Goal: Transaction & Acquisition: Book appointment/travel/reservation

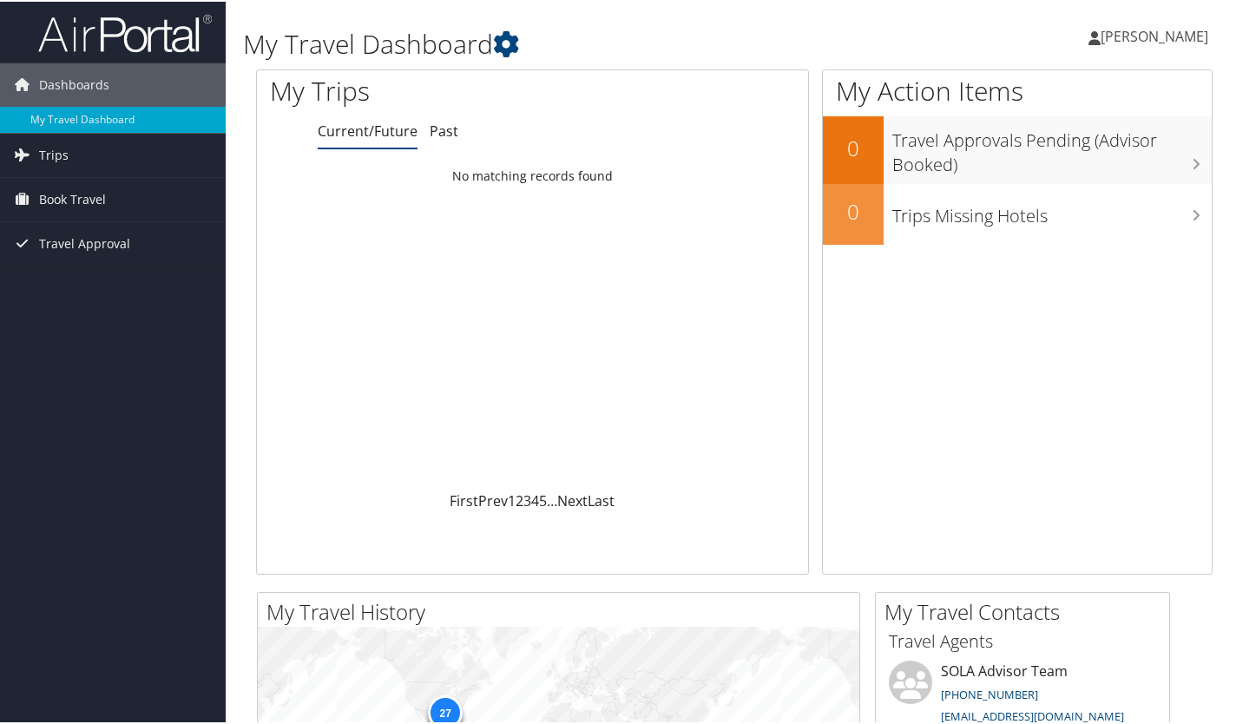
click at [81, 199] on span "Book Travel" at bounding box center [72, 197] width 67 height 43
click at [106, 261] on link "Book/Manage Online Trips" at bounding box center [113, 259] width 226 height 26
